Goal: Task Accomplishment & Management: Manage account settings

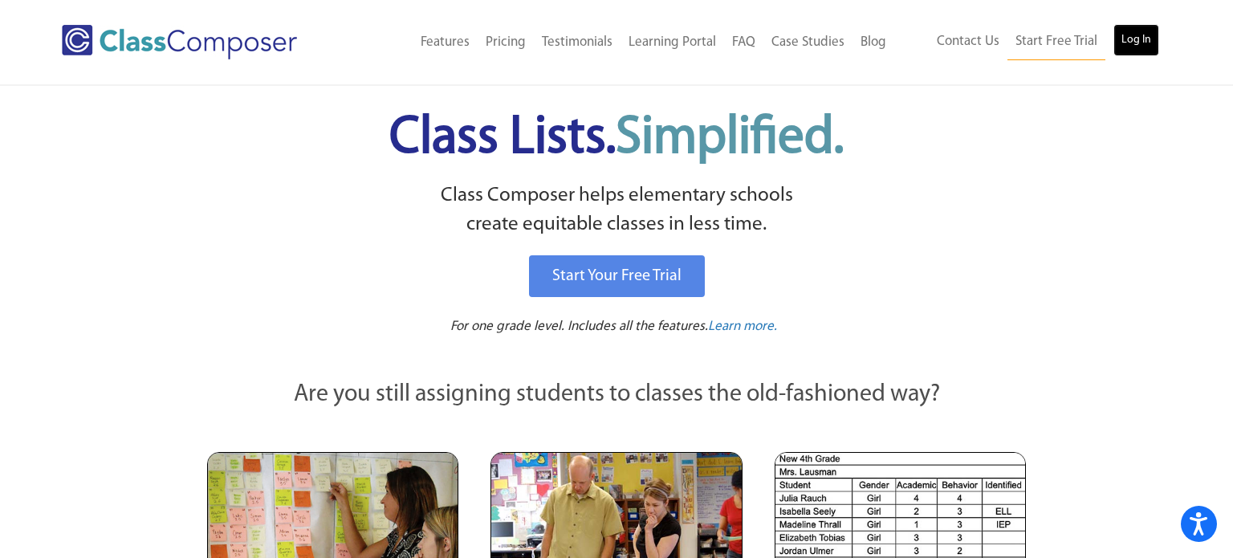
click at [1148, 42] on link "Log In" at bounding box center [1136, 40] width 46 height 32
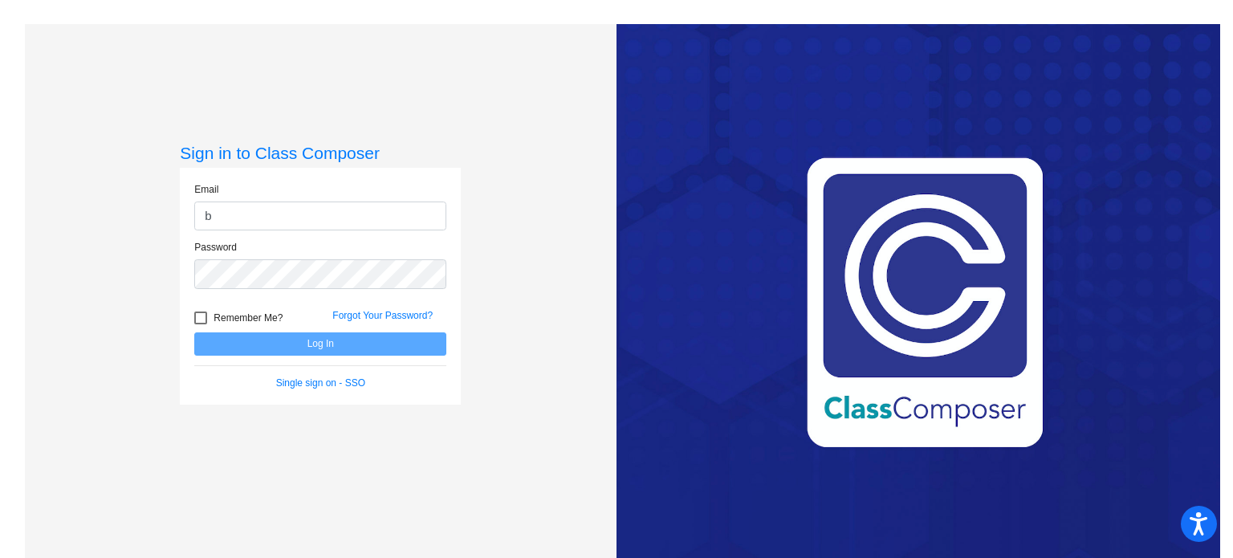
type input "[PERSON_NAME][EMAIL_ADDRESS][PERSON_NAME][DOMAIN_NAME]"
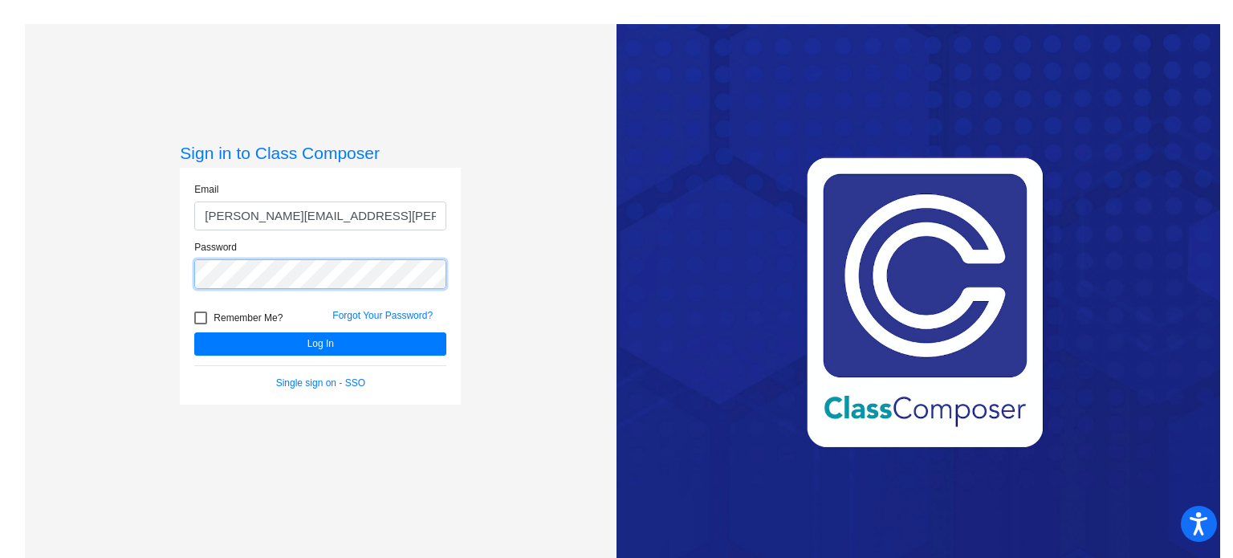
click at [194, 332] on button "Log In" at bounding box center [320, 343] width 252 height 23
